Goal: Obtain resource: Download file/media

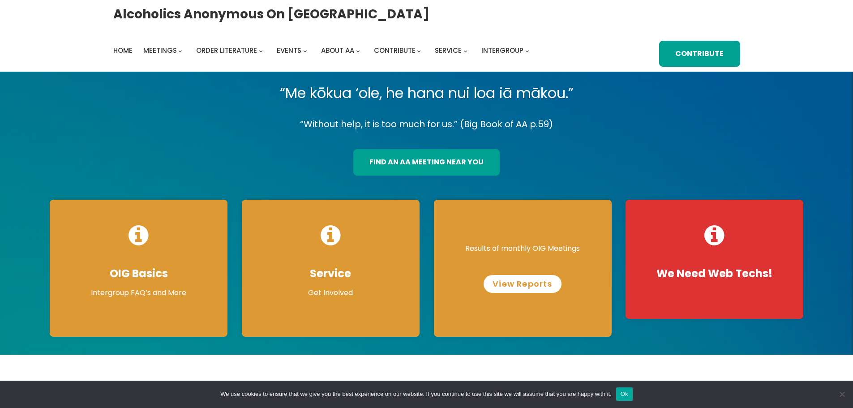
click at [532, 287] on link "View Reports" at bounding box center [522, 284] width 77 height 18
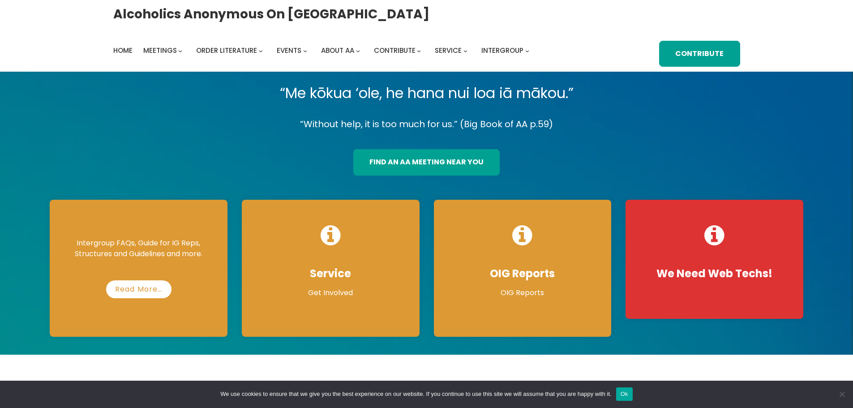
click at [131, 265] on div "Intergroup FAQs, Guide for IG Reps, Structures and Guidelines and more. Read Mo…" at bounding box center [139, 268] width 178 height 137
click at [137, 289] on link "Read More…" at bounding box center [139, 289] width 73 height 18
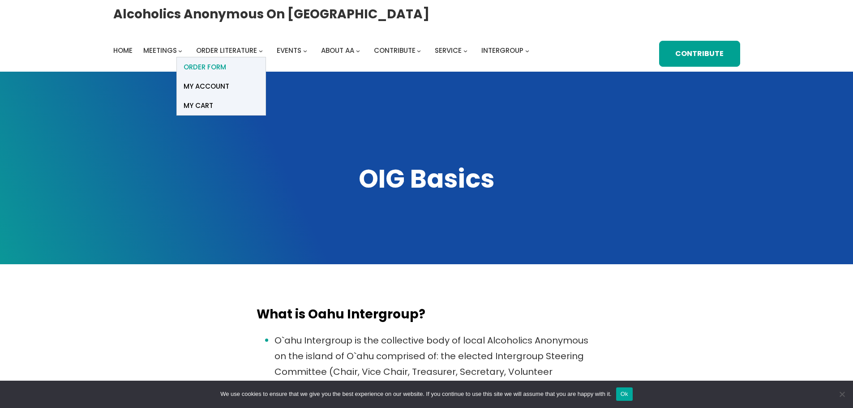
click at [219, 66] on span "ORDER FORM" at bounding box center [205, 67] width 43 height 13
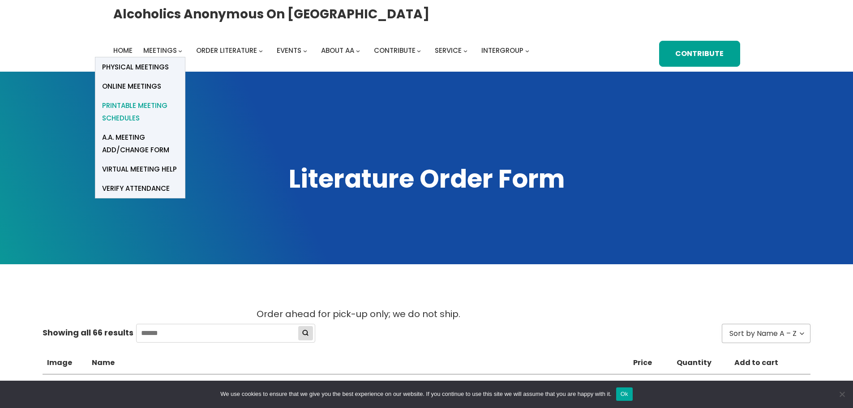
click at [150, 107] on span "Printable Meeting Schedules" at bounding box center [140, 111] width 76 height 25
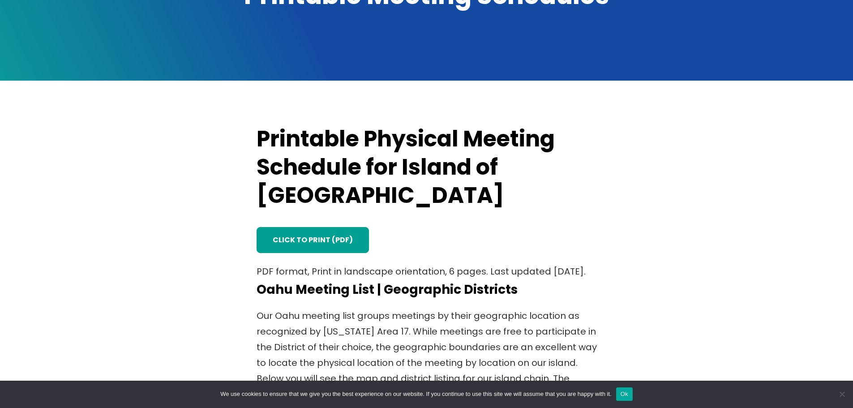
scroll to position [179, 0]
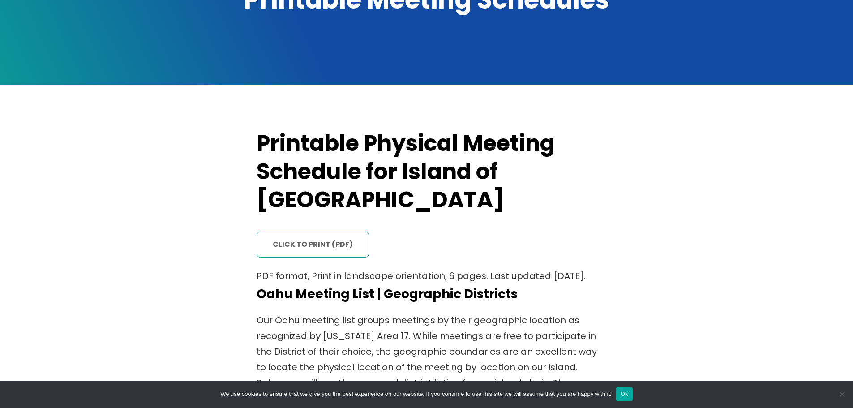
click at [313, 231] on link "click to print (PDF)" at bounding box center [313, 244] width 112 height 26
